Goal: Navigation & Orientation: Find specific page/section

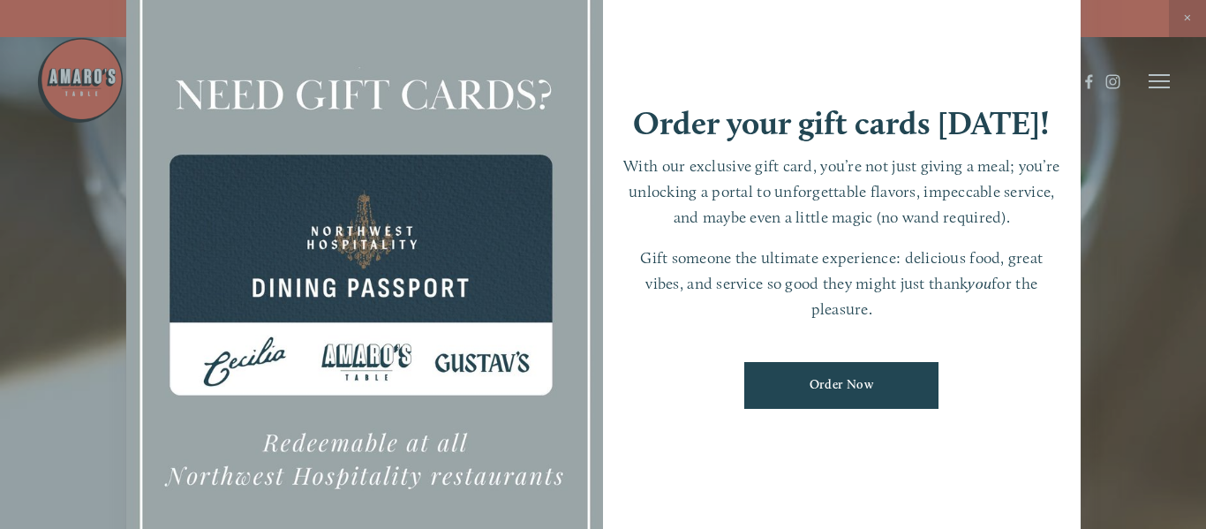
click at [1190, 23] on div at bounding box center [603, 264] width 1206 height 529
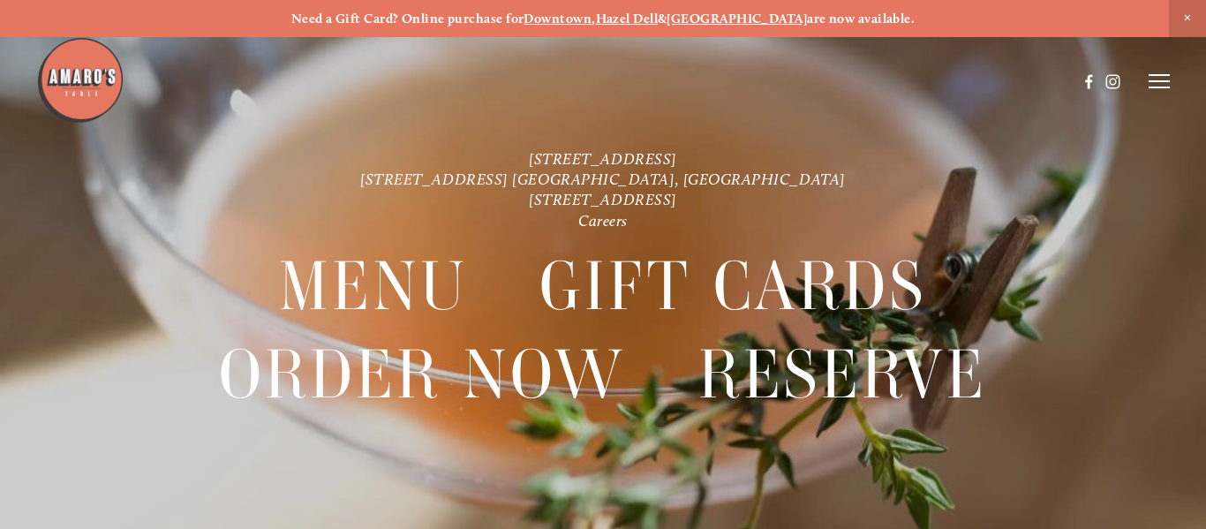
click at [1163, 85] on icon at bounding box center [1159, 81] width 21 height 16
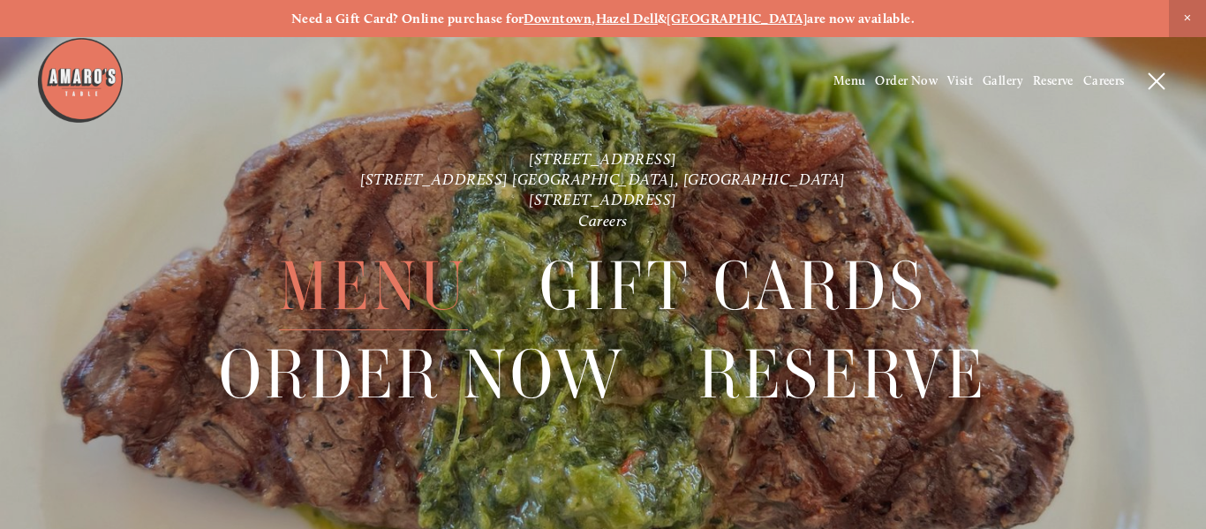
click at [371, 291] on span "Menu" at bounding box center [373, 286] width 188 height 87
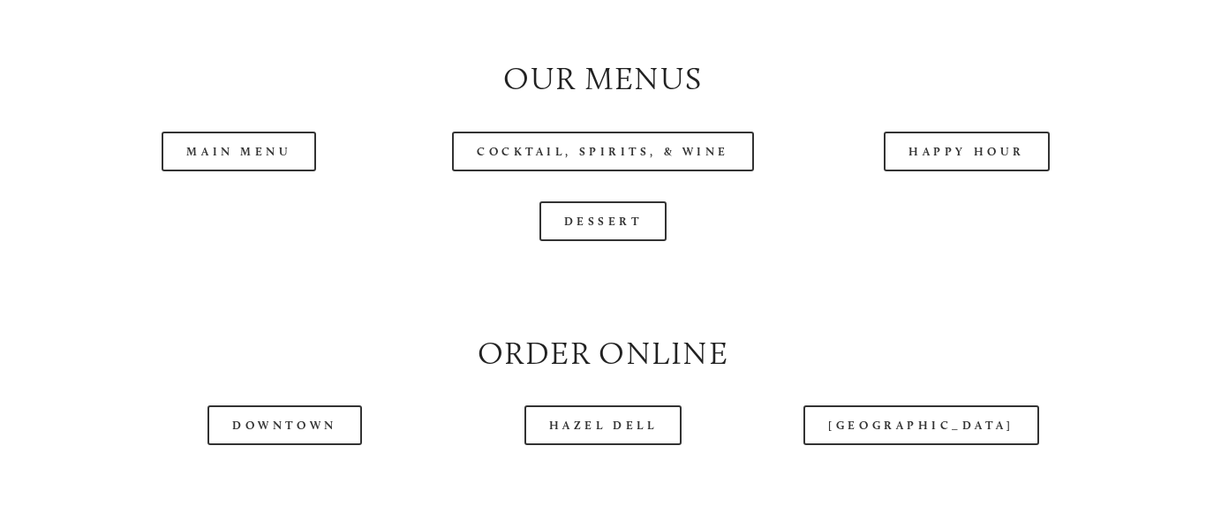
scroll to position [1741, 0]
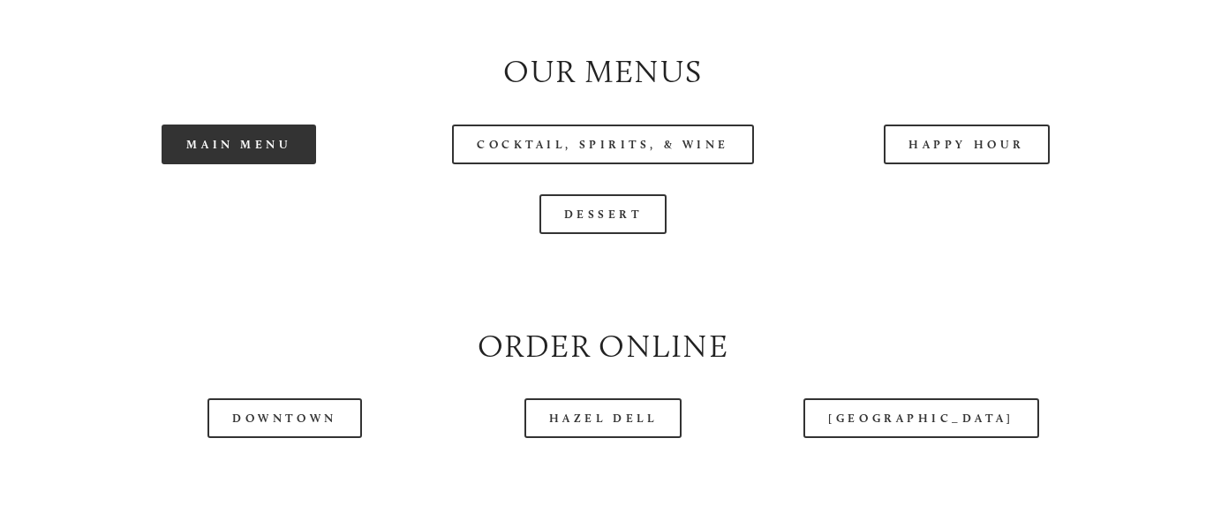
click at [237, 137] on link "Main Menu" at bounding box center [239, 145] width 155 height 40
